Goal: Communication & Community: Connect with others

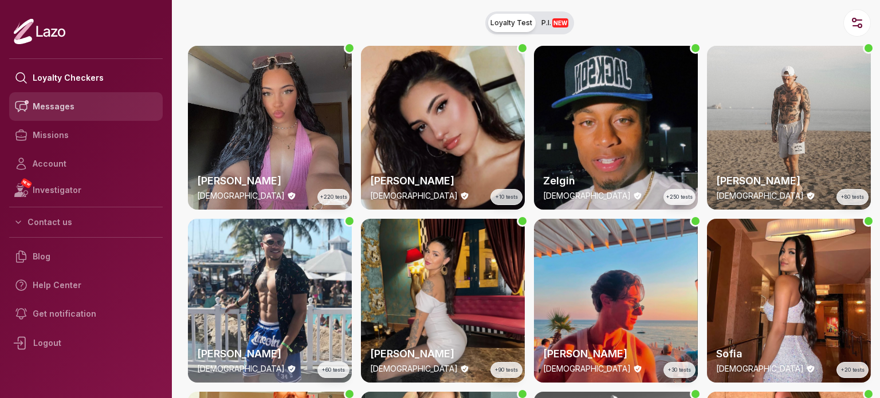
click at [65, 110] on link "Messages" at bounding box center [86, 106] width 154 height 29
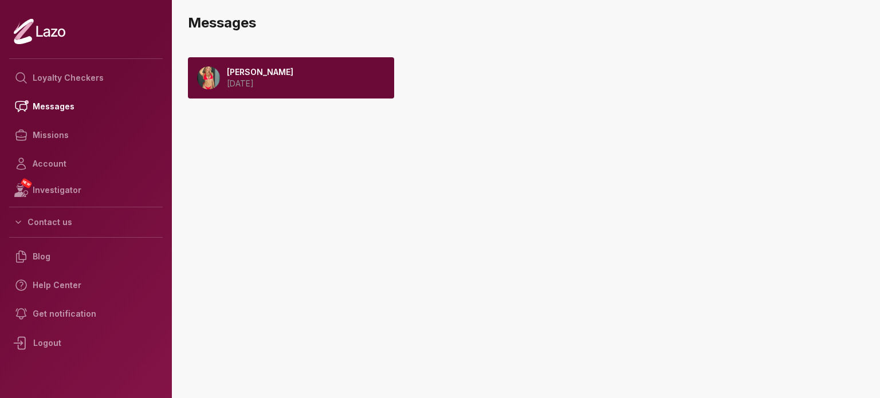
click at [285, 81] on p "[DATE]" at bounding box center [260, 83] width 66 height 11
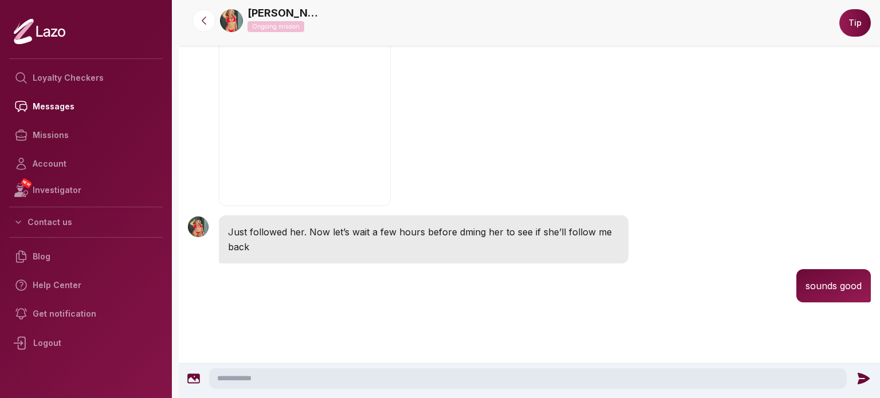
scroll to position [740, 0]
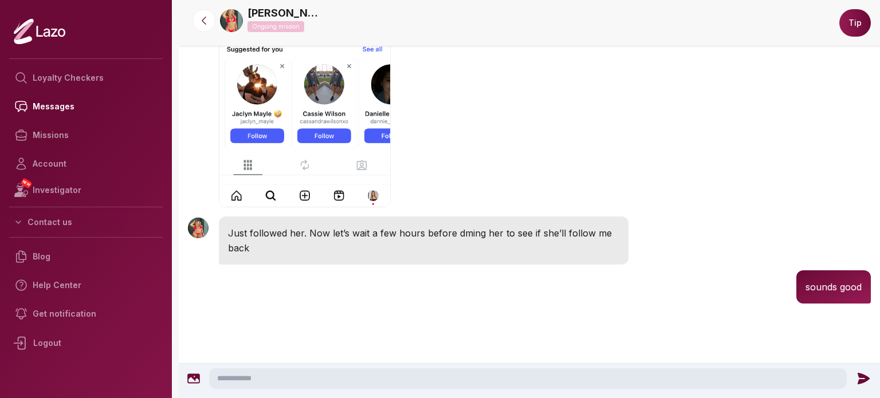
click at [308, 233] on p "Just followed her. Now let’s wait a few hours before dming her to see if she’ll…" at bounding box center [423, 241] width 391 height 30
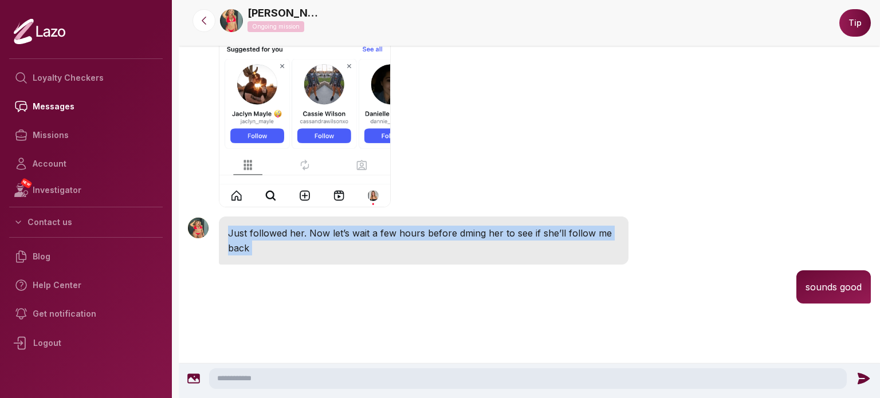
click at [308, 233] on p "Just followed her. Now let’s wait a few hours before dming her to see if she’ll…" at bounding box center [423, 241] width 391 height 30
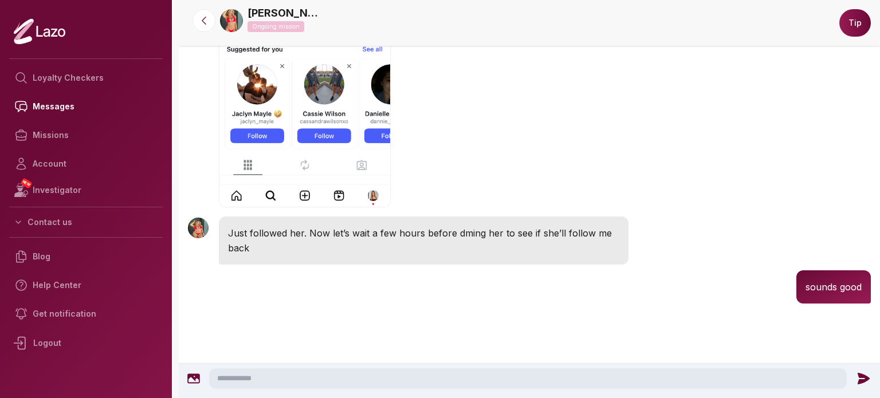
click at [527, 202] on div "Emily 8:33 AM" at bounding box center [529, 56] width 701 height 315
click at [94, 80] on link "Loyalty Checkers" at bounding box center [86, 78] width 154 height 29
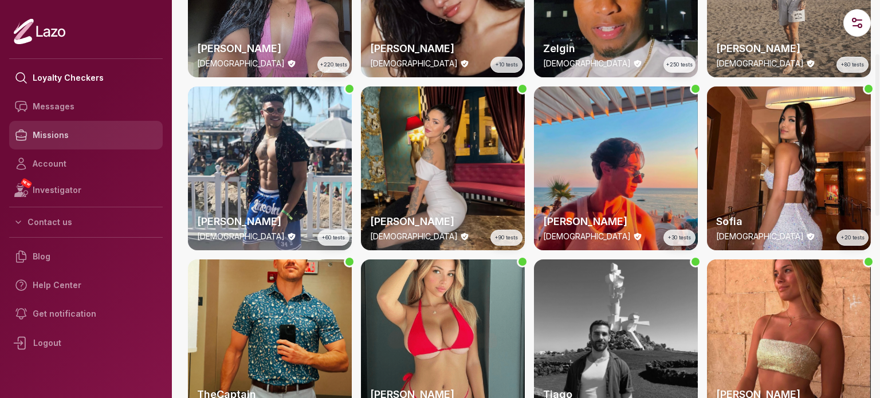
scroll to position [172, 0]
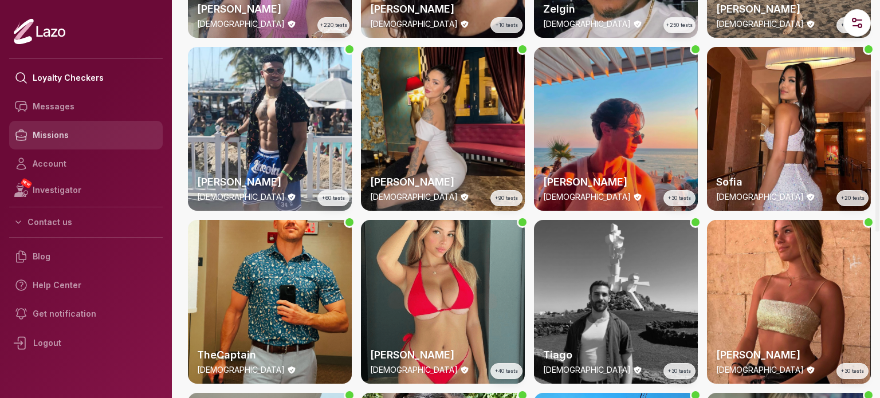
click at [58, 135] on link "Missions" at bounding box center [86, 135] width 154 height 29
